Goal: Obtain resource: Download file/media

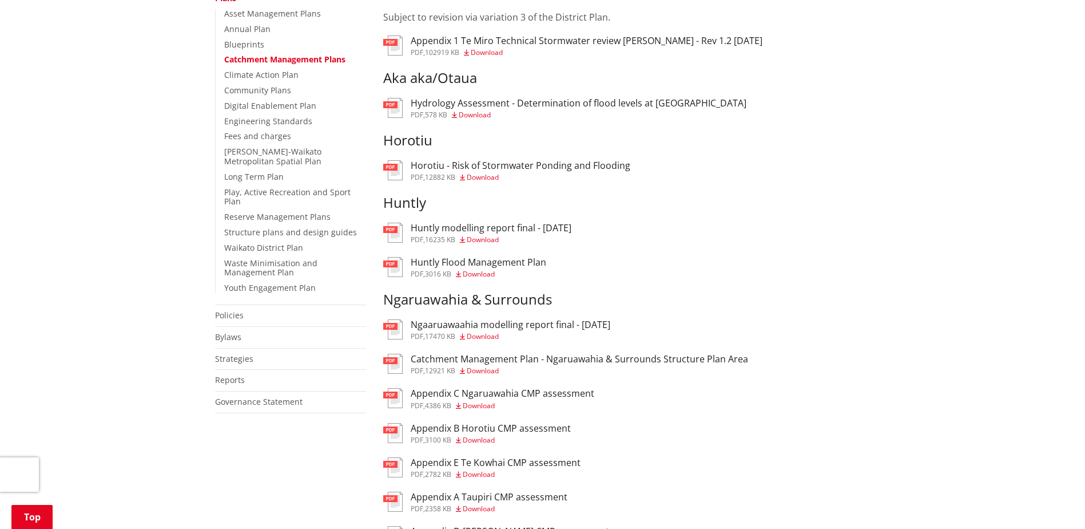
scroll to position [286, 0]
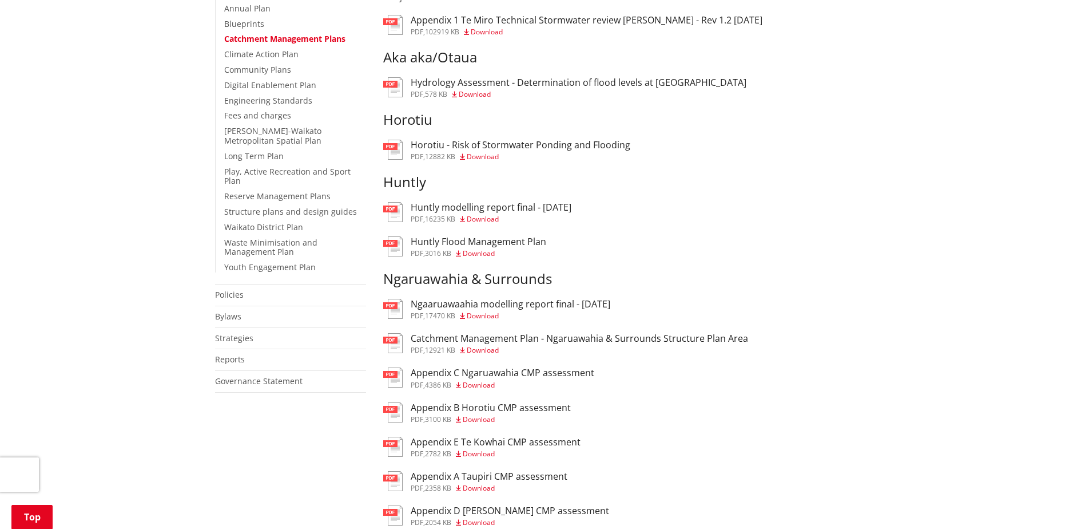
click at [526, 306] on h3 "Ngaaruawaahia modelling report final - [DATE]" at bounding box center [511, 304] width 200 height 11
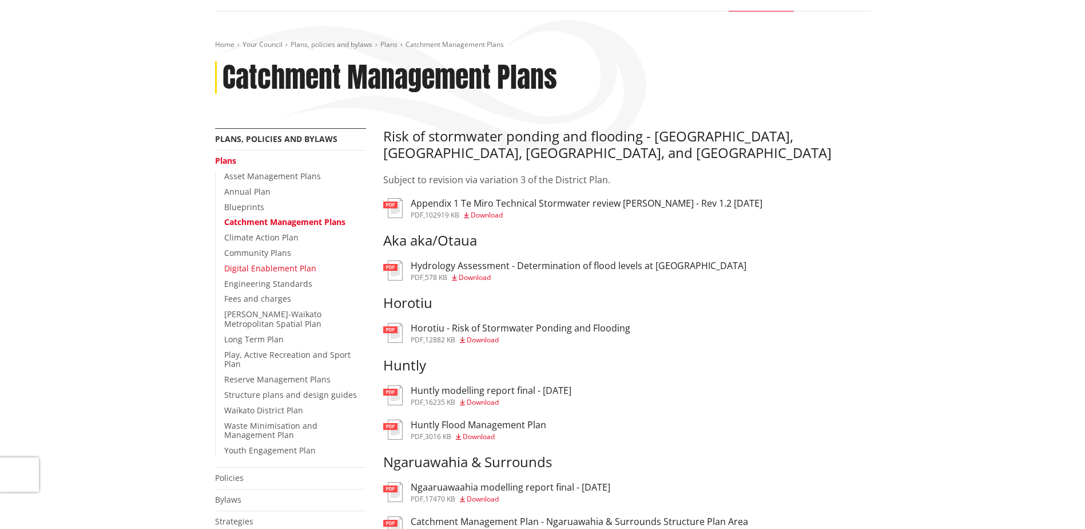
scroll to position [114, 0]
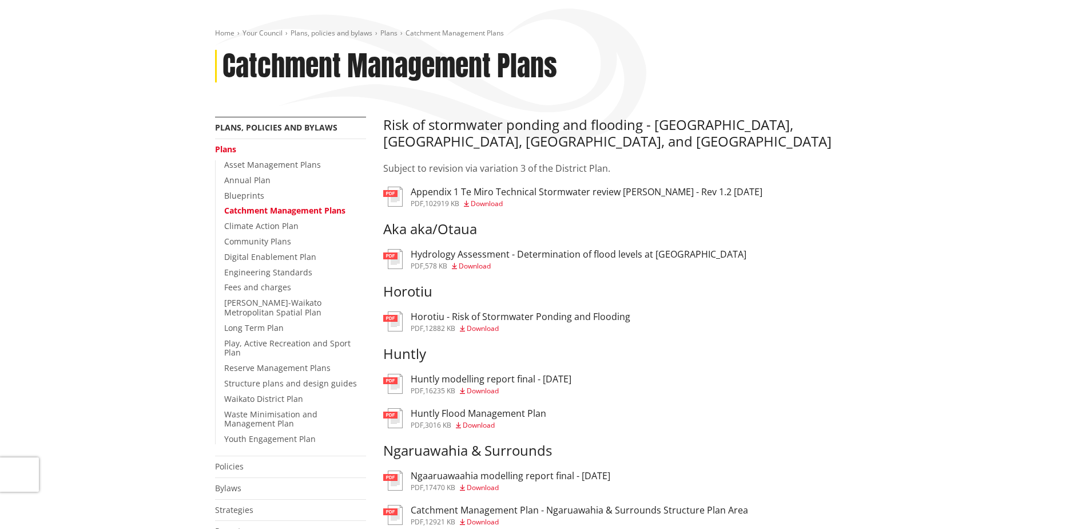
click at [694, 196] on h3 "Appendix 1 Te Miro Technical Stormwater review [PERSON_NAME] - Rev 1.2 [DATE]" at bounding box center [587, 192] width 352 height 11
